Goal: Information Seeking & Learning: Learn about a topic

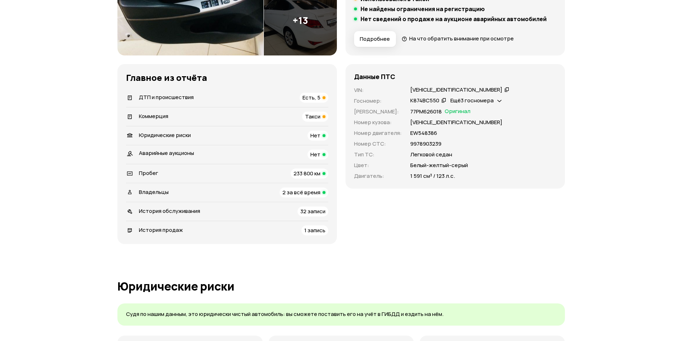
scroll to position [143, 0]
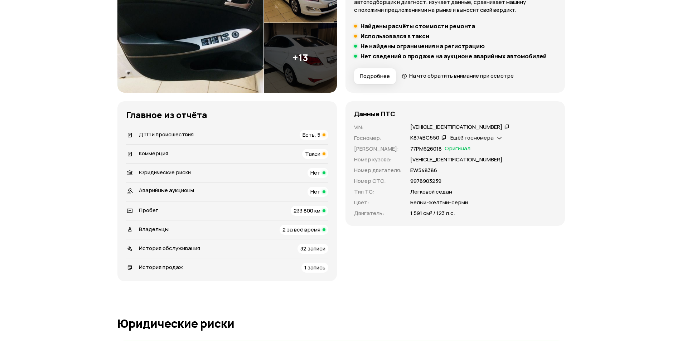
click at [318, 154] on span "Такси" at bounding box center [312, 154] width 15 height 8
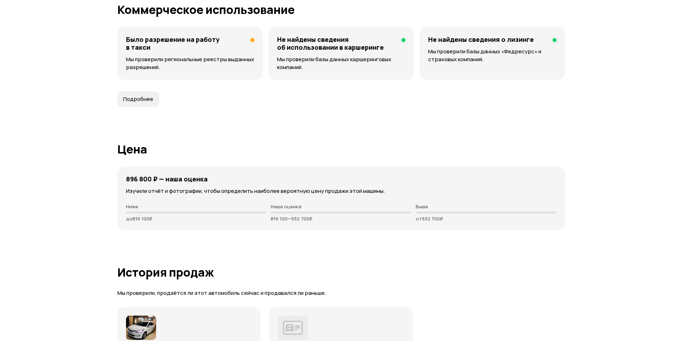
scroll to position [1746, 0]
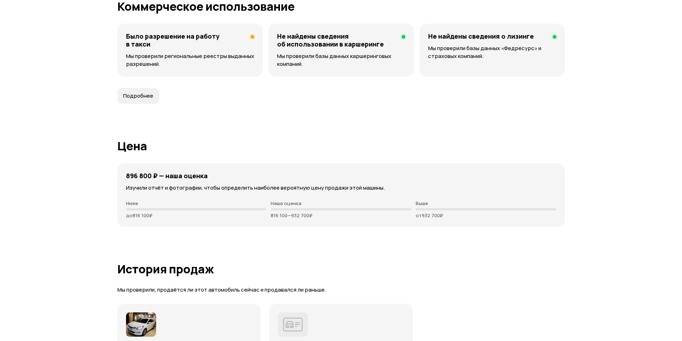
click at [144, 39] on h4 "Было разрешение на работу в такси" at bounding box center [185, 40] width 119 height 16
click at [134, 94] on span "Подробнее" at bounding box center [138, 95] width 30 height 7
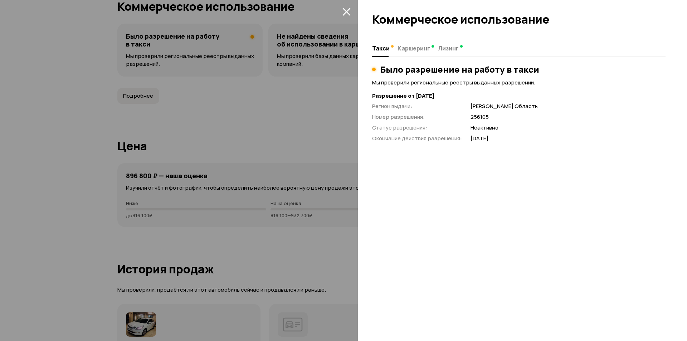
click at [20, 215] on div at bounding box center [343, 170] width 687 height 341
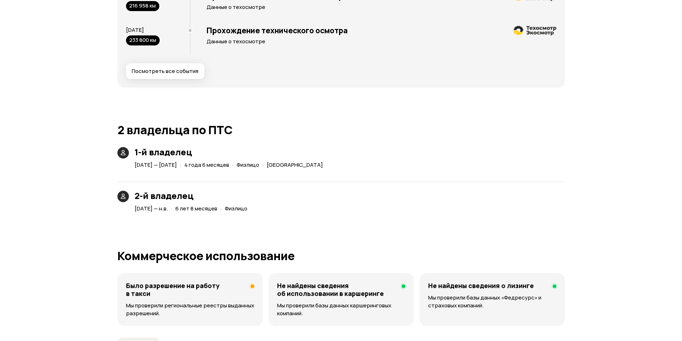
scroll to position [0, 0]
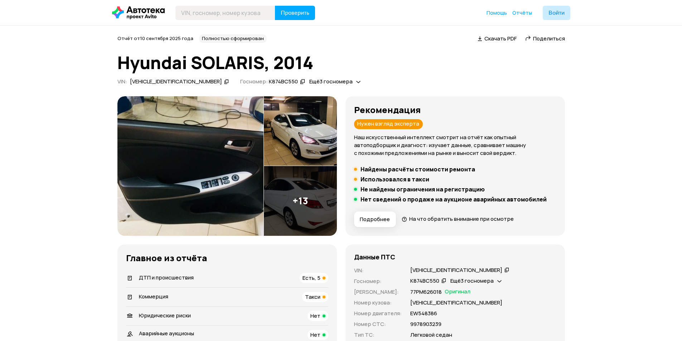
drag, startPoint x: 413, startPoint y: 218, endPoint x: 142, endPoint y: -31, distance: 368.3
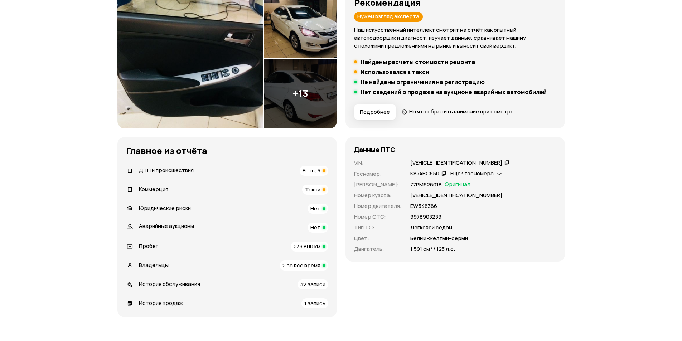
click at [311, 170] on span "Есть, 5" at bounding box center [311, 171] width 18 height 8
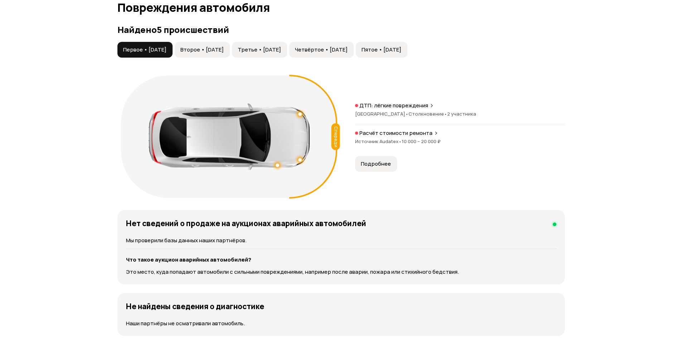
scroll to position [742, 0]
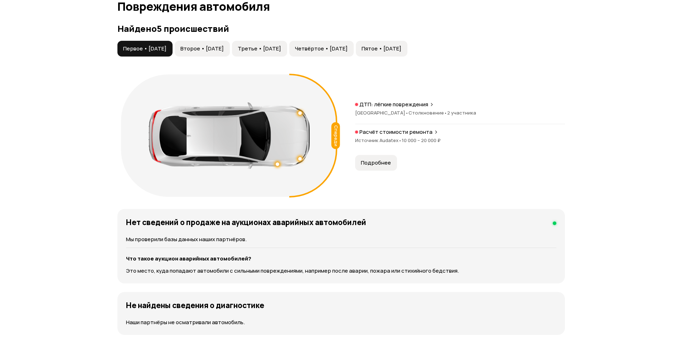
click at [219, 48] on span "Второе • [DATE]" at bounding box center [201, 48] width 43 height 7
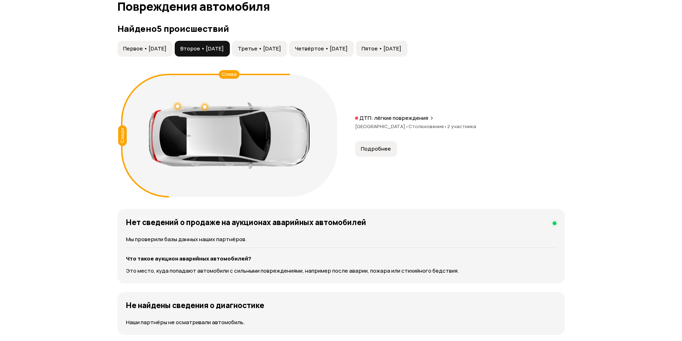
click at [276, 49] on span "Третье • [DATE]" at bounding box center [259, 48] width 43 height 7
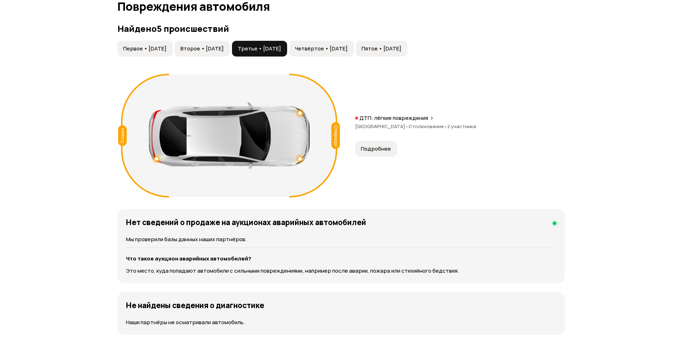
click at [348, 48] on span "Четвёртое • [DATE]" at bounding box center [321, 48] width 53 height 7
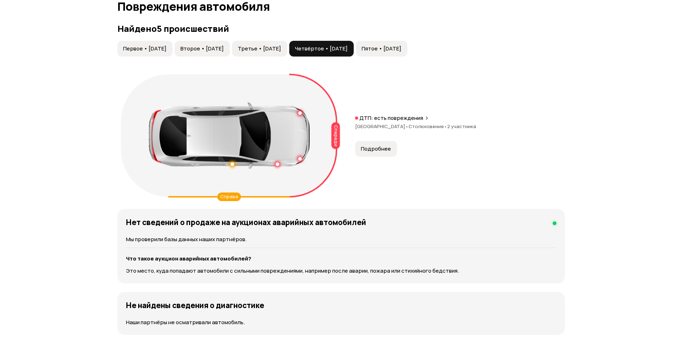
click at [407, 53] on button "Пятое • [DATE]" at bounding box center [382, 49] width 52 height 16
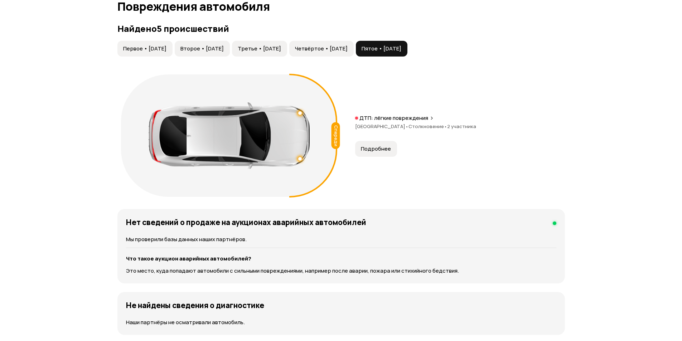
click at [496, 55] on div "Первое • [DATE] Второе • [DATE] Третье • [DATE] Четвёртое • [DATE] Пятое • [DAT…" at bounding box center [340, 49] width 447 height 16
click at [518, 168] on div "Спереди ДТП: лёгкие повреждения [GEOGRAPHIC_DATA] • Столкновение • 2 участника …" at bounding box center [340, 136] width 447 height 130
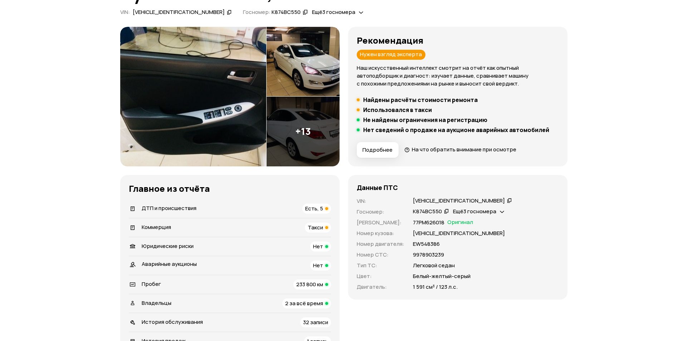
scroll to position [0, 0]
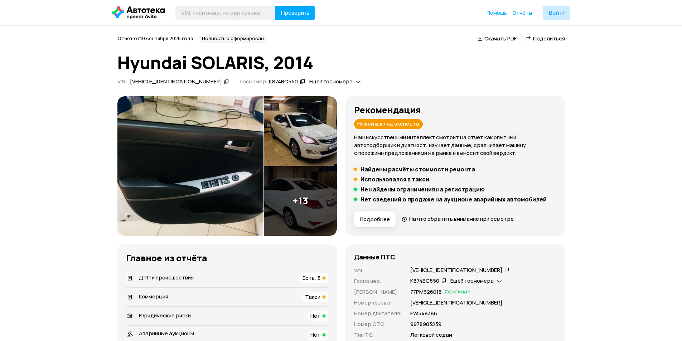
click at [369, 221] on span "Подробнее" at bounding box center [375, 219] width 30 height 7
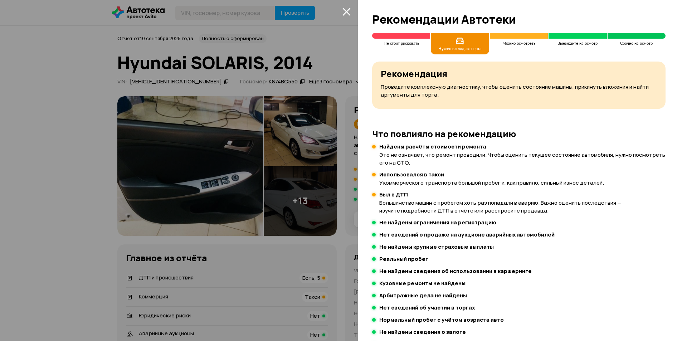
scroll to position [34, 0]
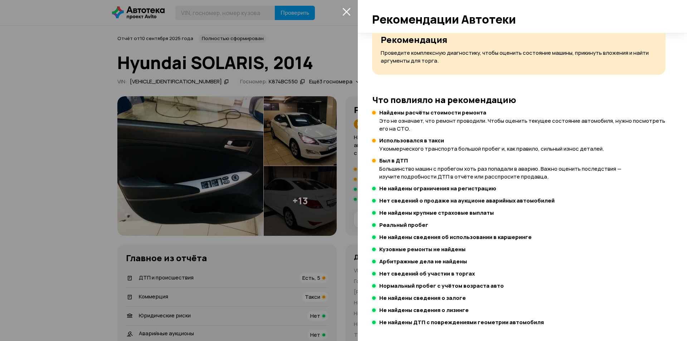
click at [304, 122] on div at bounding box center [343, 170] width 687 height 341
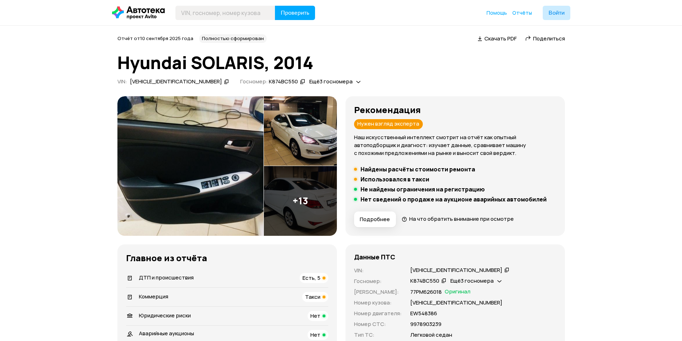
click at [305, 146] on img at bounding box center [300, 131] width 73 height 70
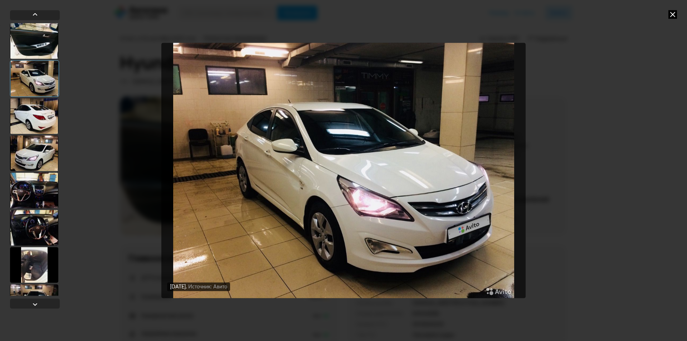
click at [41, 194] on div at bounding box center [34, 191] width 48 height 36
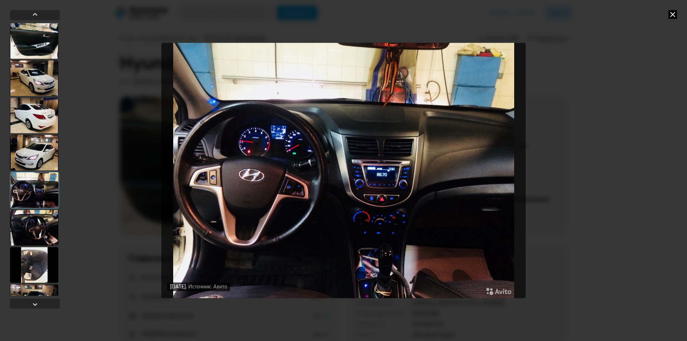
click at [27, 224] on div at bounding box center [34, 228] width 48 height 36
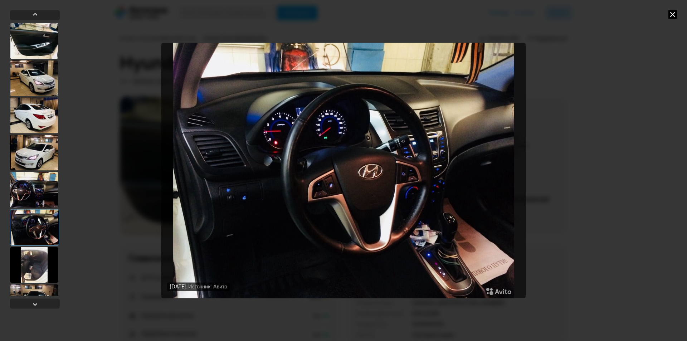
click at [32, 265] on div at bounding box center [34, 265] width 48 height 36
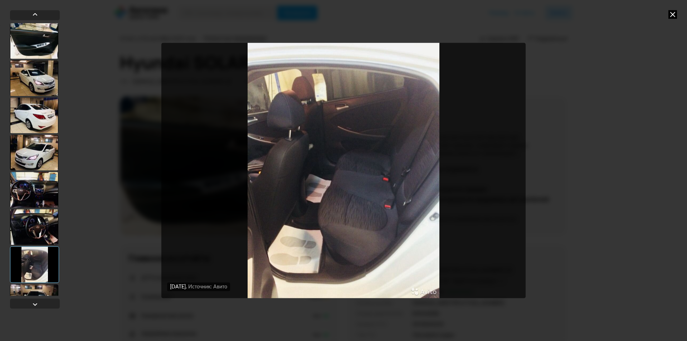
click at [34, 294] on div at bounding box center [34, 302] width 48 height 36
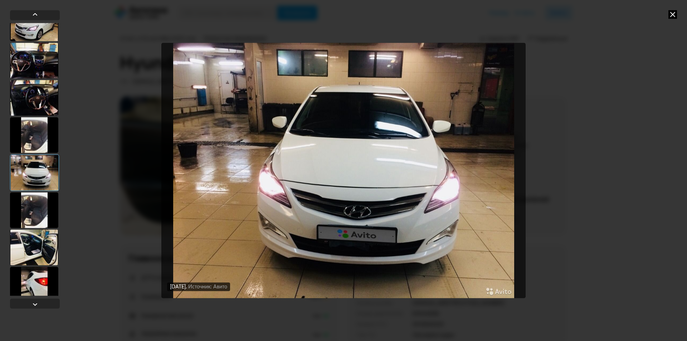
scroll to position [143, 0]
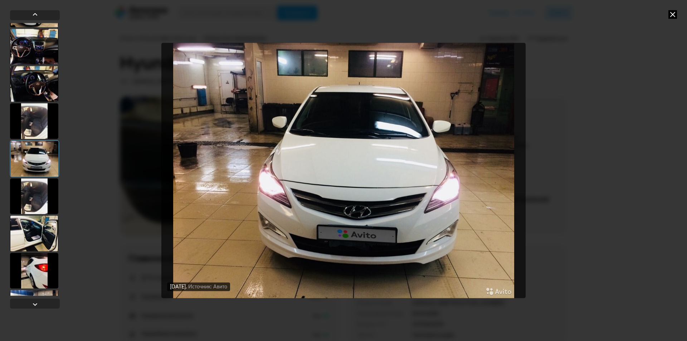
click at [39, 229] on div at bounding box center [34, 233] width 48 height 36
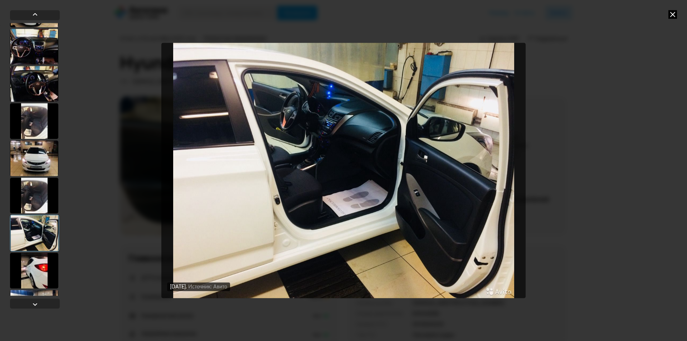
click at [43, 278] on div at bounding box center [34, 271] width 48 height 36
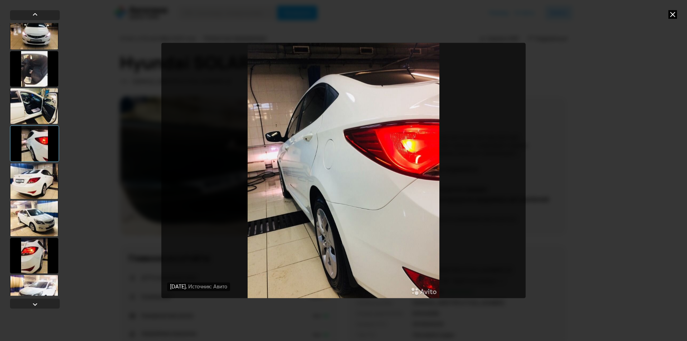
scroll to position [286, 0]
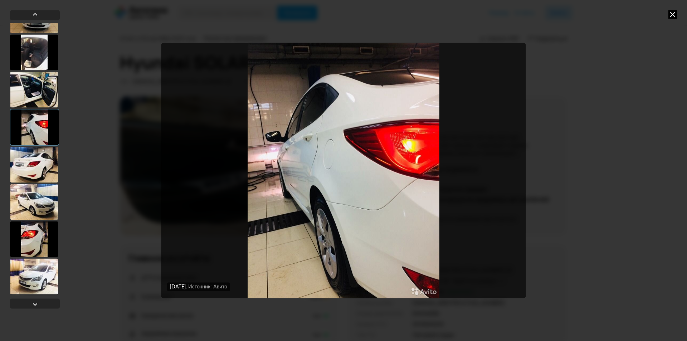
click at [31, 207] on div at bounding box center [34, 202] width 48 height 36
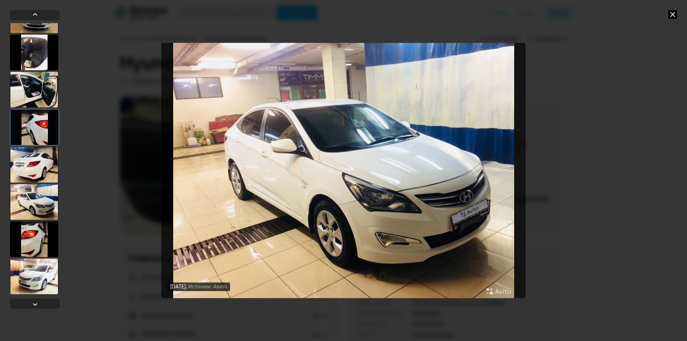
click at [20, 163] on div at bounding box center [34, 165] width 48 height 36
click at [33, 259] on div at bounding box center [34, 276] width 48 height 36
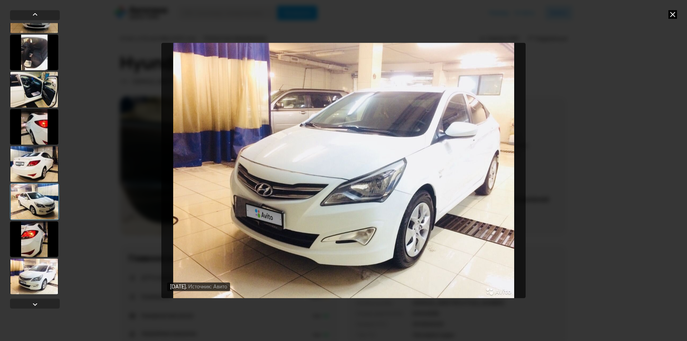
click at [38, 290] on div at bounding box center [34, 276] width 48 height 36
click at [44, 278] on div at bounding box center [34, 276] width 49 height 37
